Goal: Information Seeking & Learning: Learn about a topic

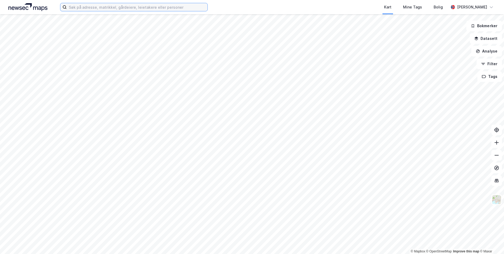
click at [101, 8] on input at bounding box center [137, 7] width 141 height 8
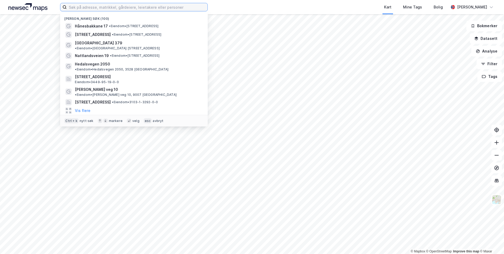
paste input "[STREET_ADDRESS]"
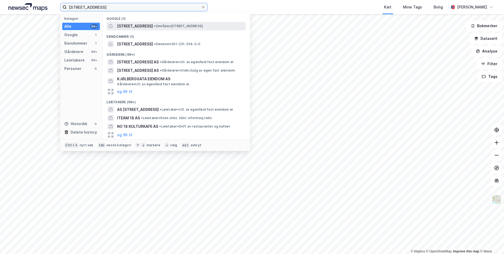
type input "[STREET_ADDRESS]"
click at [134, 28] on span "[STREET_ADDRESS]" at bounding box center [135, 26] width 36 height 6
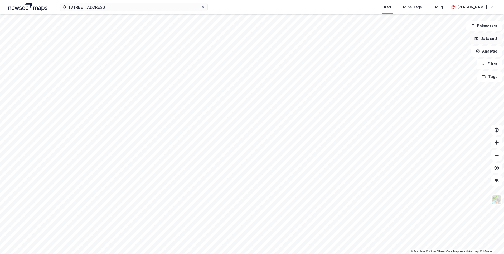
click at [487, 37] on button "Datasett" at bounding box center [486, 38] width 32 height 11
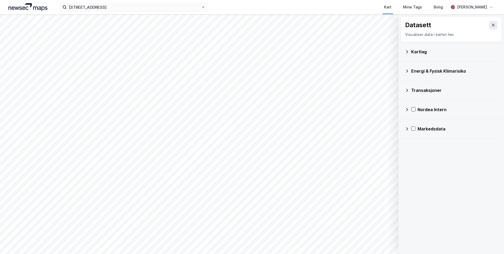
click at [408, 51] on icon at bounding box center [407, 52] width 4 height 4
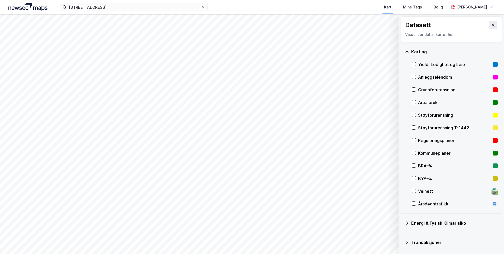
click at [416, 91] on div "Grunnforurensning" at bounding box center [455, 89] width 86 height 13
click at [406, 51] on icon at bounding box center [407, 52] width 4 height 4
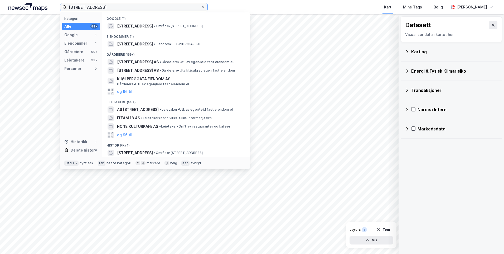
click at [156, 11] on input "[STREET_ADDRESS]" at bounding box center [134, 7] width 134 height 8
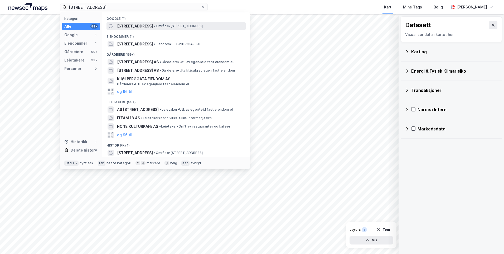
click at [172, 25] on span "• Område • [STREET_ADDRESS]" at bounding box center [178, 26] width 49 height 4
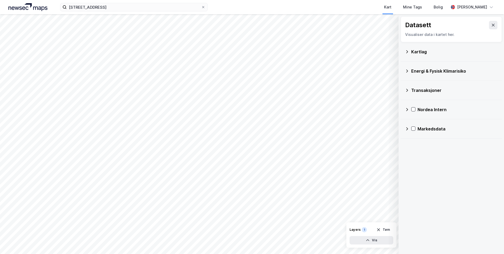
click at [407, 49] on div "Kartlag" at bounding box center [451, 51] width 93 height 13
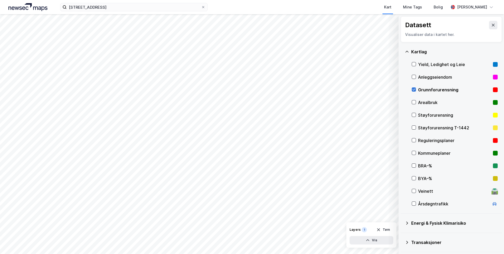
click at [415, 87] on div at bounding box center [414, 89] width 4 height 4
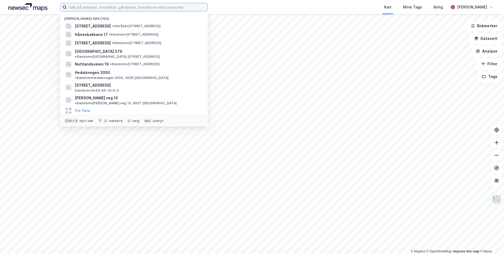
click at [202, 5] on input at bounding box center [137, 7] width 141 height 8
paste input "[STREET_ADDRESS]"
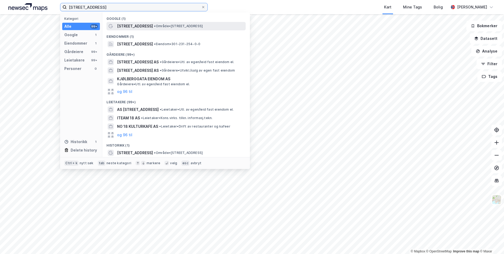
type input "[STREET_ADDRESS]"
click at [203, 24] on span "• Område • [STREET_ADDRESS]" at bounding box center [178, 26] width 49 height 4
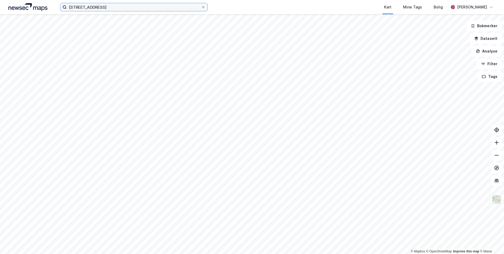
click at [169, 7] on input "[STREET_ADDRESS]" at bounding box center [134, 7] width 134 height 8
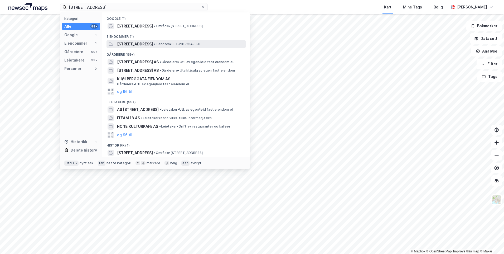
click at [194, 44] on span "• Eiendom • 301-231-254-0-0" at bounding box center [177, 44] width 46 height 4
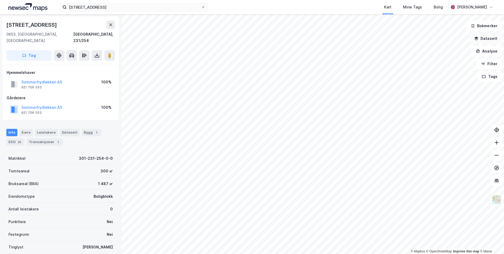
click at [482, 37] on button "Datasett" at bounding box center [486, 38] width 32 height 11
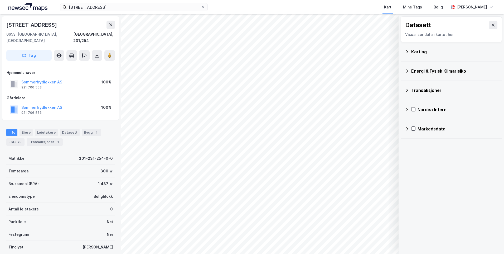
click at [408, 49] on div "Kartlag" at bounding box center [451, 51] width 93 height 13
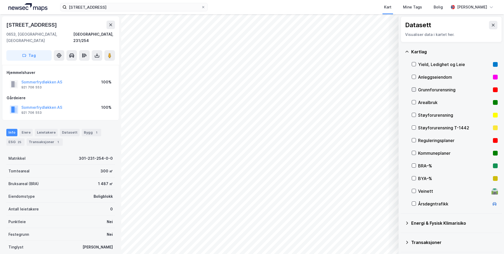
click at [415, 88] on icon at bounding box center [414, 90] width 4 height 4
click at [409, 51] on icon at bounding box center [407, 52] width 4 height 4
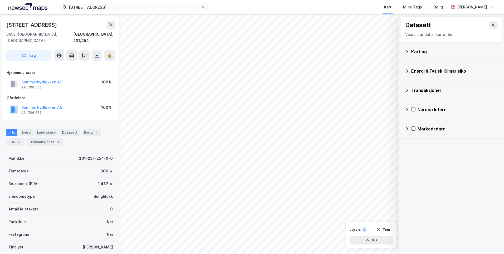
click at [407, 90] on icon at bounding box center [407, 90] width 4 height 4
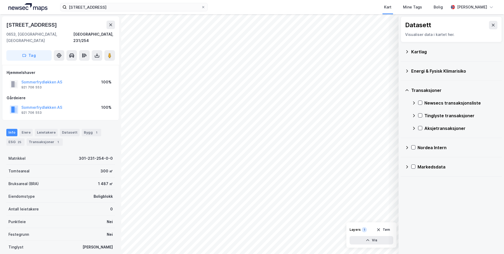
click at [406, 71] on icon at bounding box center [407, 71] width 4 height 4
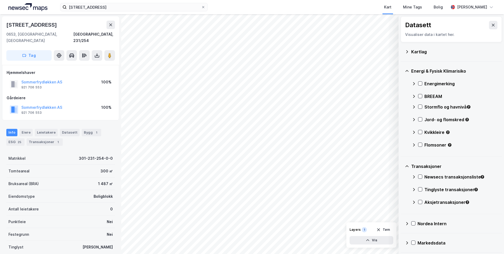
click at [407, 165] on icon at bounding box center [407, 166] width 4 height 4
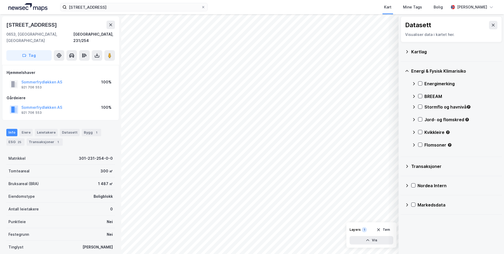
click at [414, 84] on icon at bounding box center [414, 83] width 2 height 3
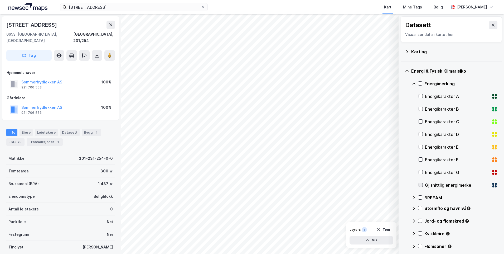
click at [420, 185] on icon at bounding box center [421, 185] width 3 height 2
click at [412, 83] on icon at bounding box center [414, 83] width 4 height 4
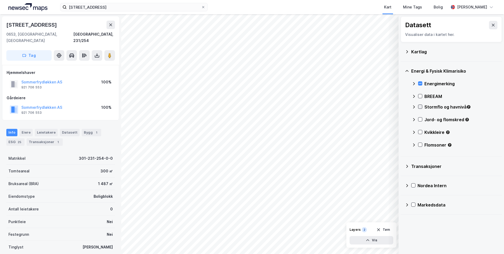
click at [419, 106] on icon at bounding box center [421, 107] width 4 height 4
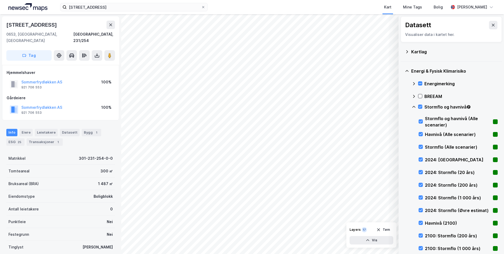
click at [412, 106] on icon at bounding box center [414, 107] width 4 height 4
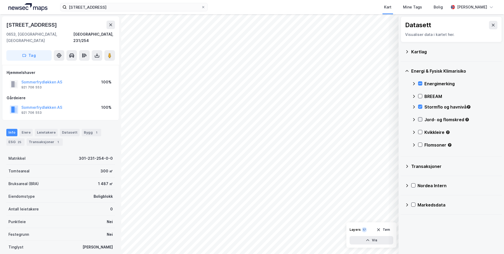
click at [420, 117] on div "Jord- og flomskred" at bounding box center [455, 121] width 86 height 13
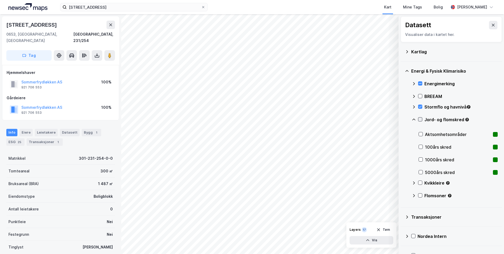
click at [420, 119] on icon at bounding box center [421, 119] width 4 height 4
click at [414, 118] on icon at bounding box center [414, 119] width 4 height 4
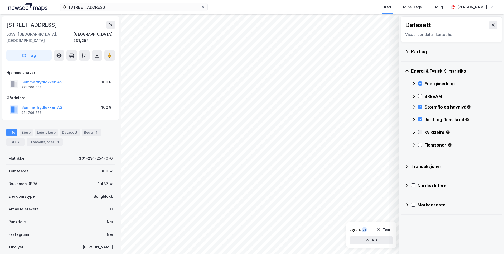
click at [421, 132] on icon at bounding box center [420, 132] width 3 height 2
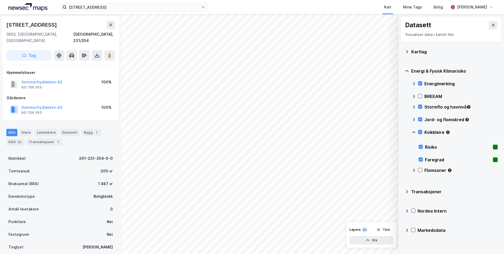
click at [413, 131] on icon at bounding box center [414, 132] width 4 height 4
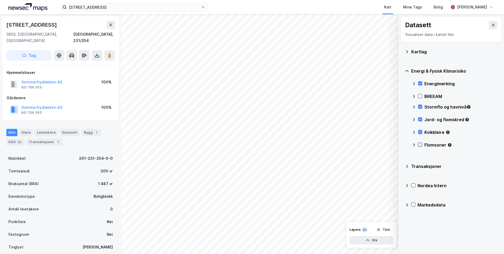
click at [419, 145] on icon at bounding box center [421, 145] width 4 height 4
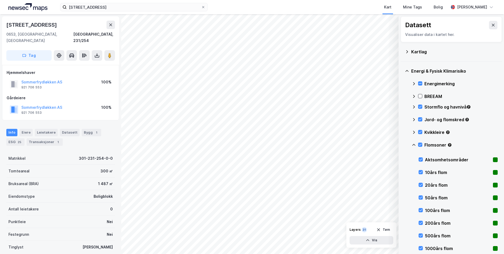
click at [412, 144] on icon at bounding box center [414, 145] width 4 height 4
